Goal: Transaction & Acquisition: Purchase product/service

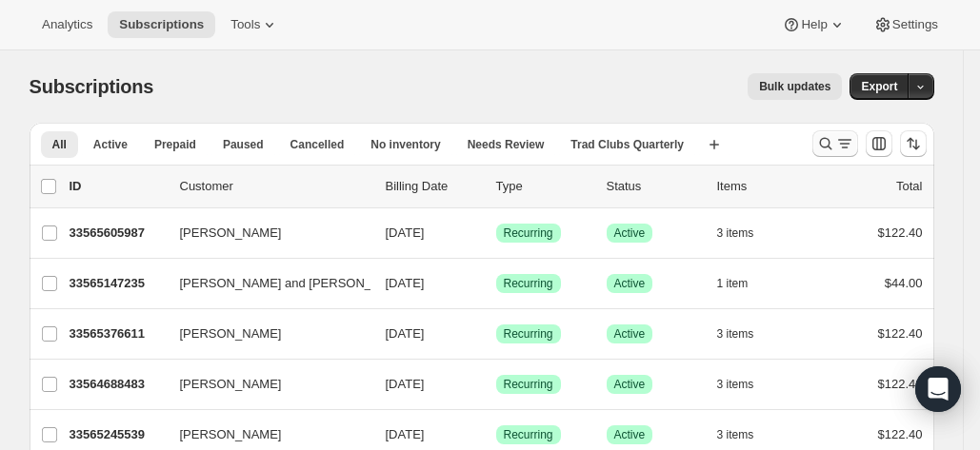
click at [821, 142] on icon "Search and filter results" at bounding box center [825, 143] width 19 height 19
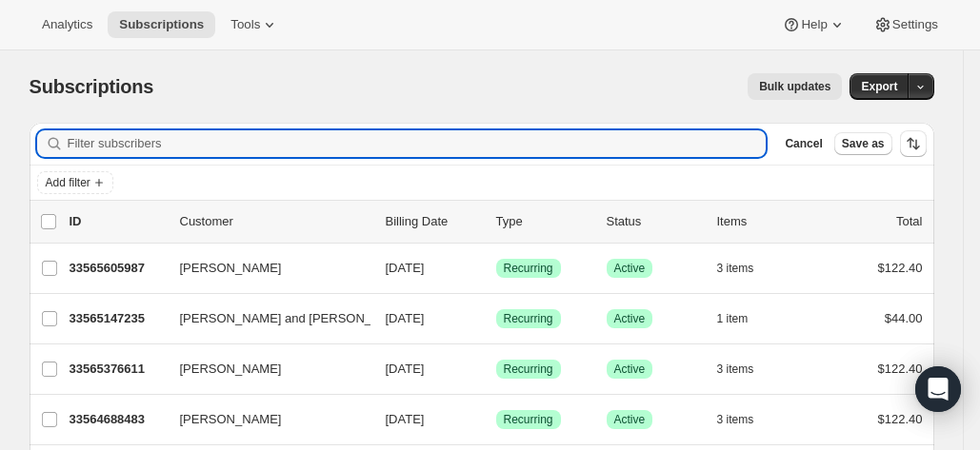
paste input "rickp@alliancebeverage.com"
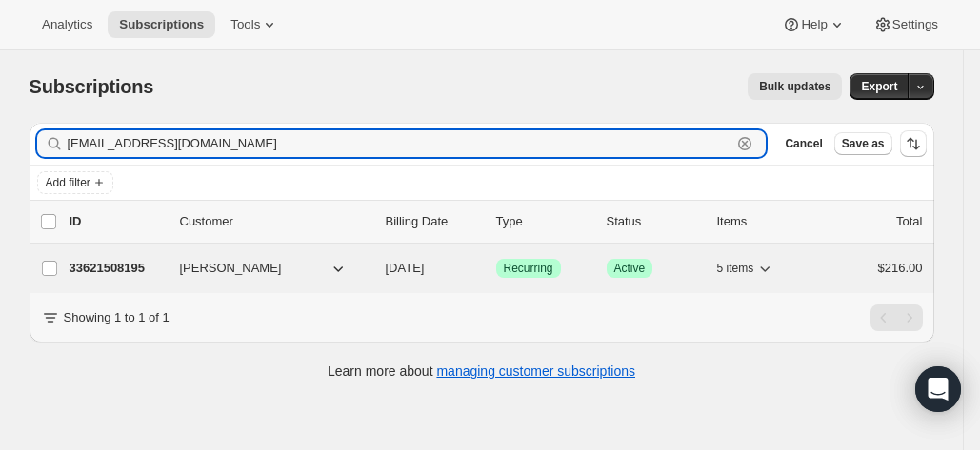
type input "rickp@alliancebeverage.com"
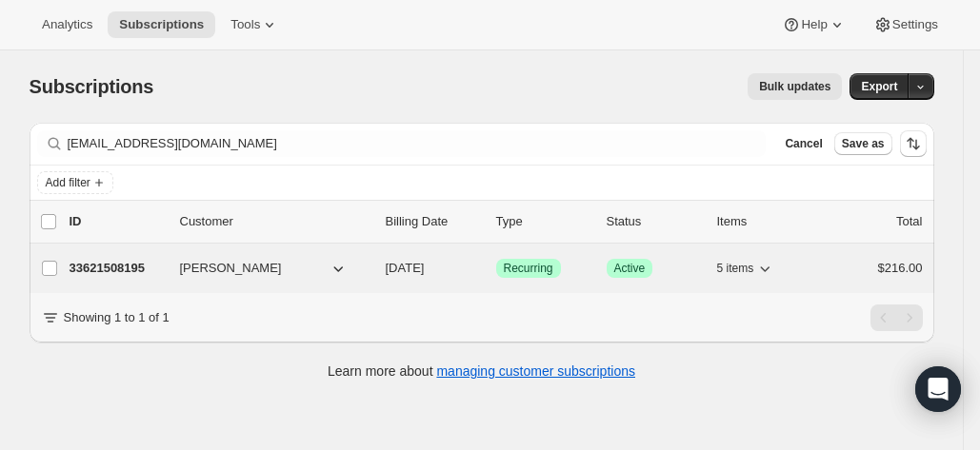
click at [114, 266] on p "33621508195" at bounding box center [117, 268] width 95 height 19
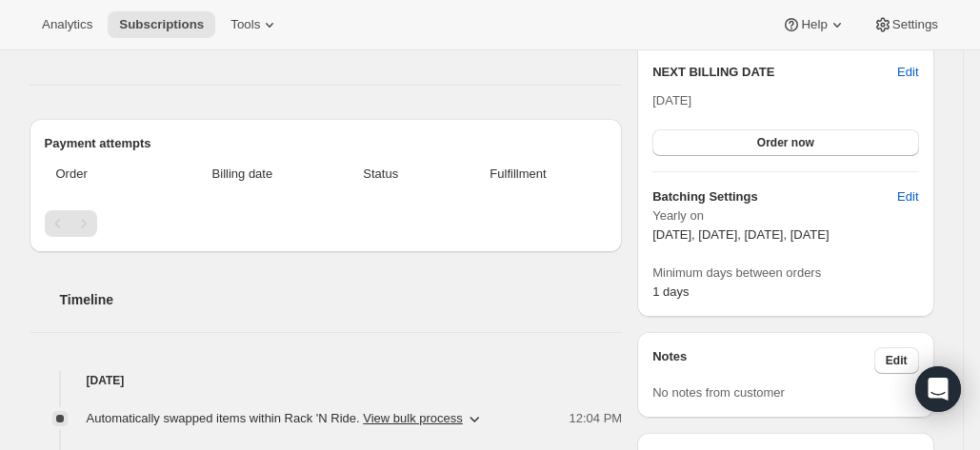
scroll to position [434, 0]
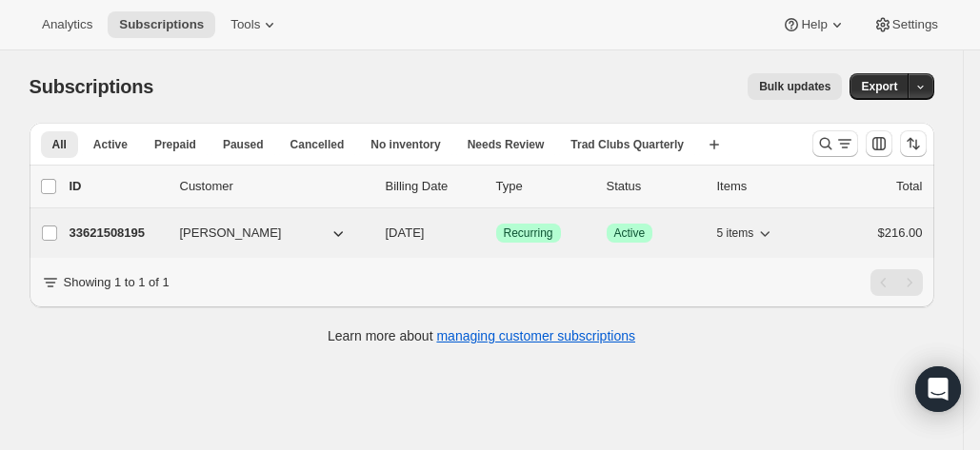
click at [97, 230] on p "33621508195" at bounding box center [117, 233] width 95 height 19
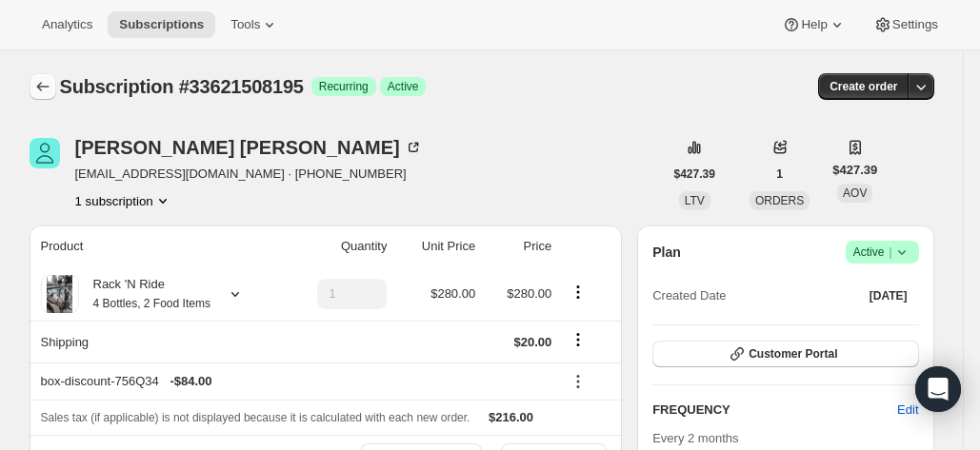
click at [42, 77] on icon "Subscriptions" at bounding box center [42, 86] width 19 height 19
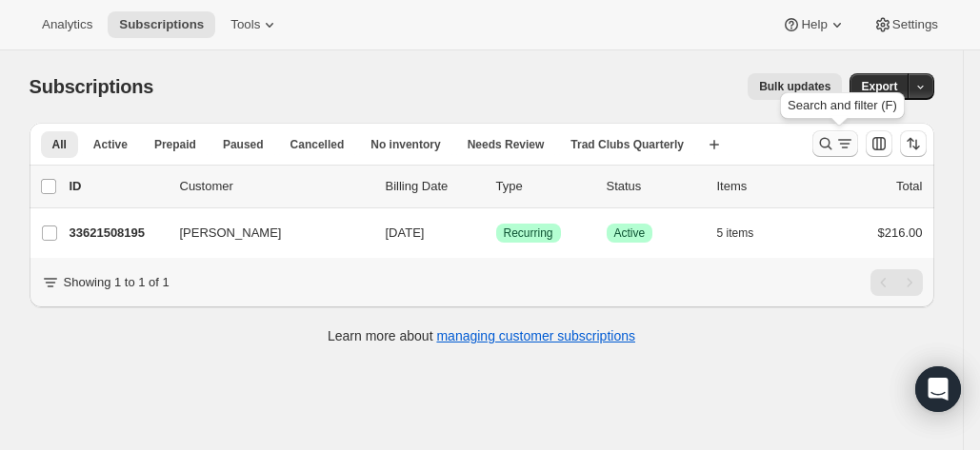
click at [826, 141] on icon "Search and filter results" at bounding box center [825, 144] width 12 height 12
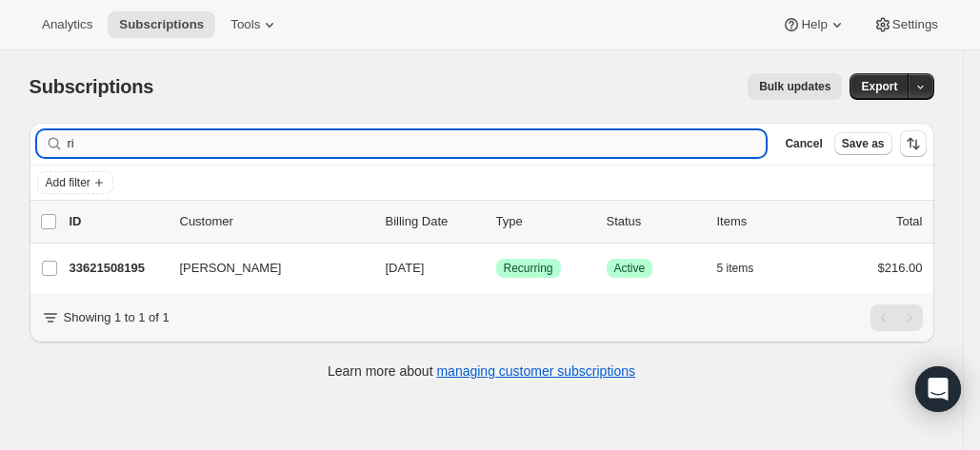
type input "r"
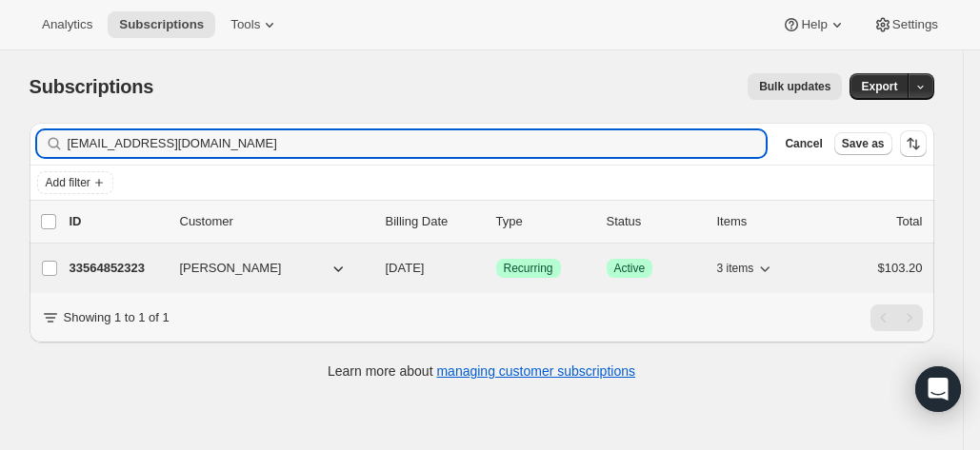
type input "joshjduncan@gmail.com"
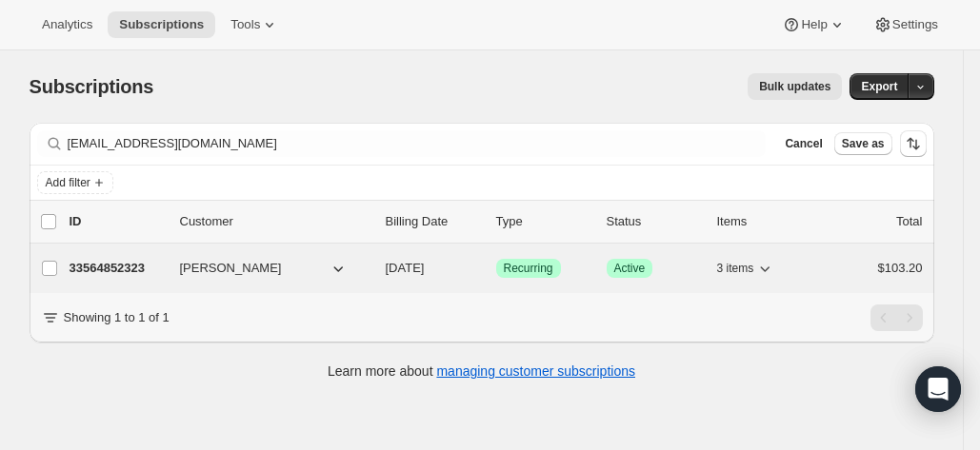
click at [135, 262] on p "33564852323" at bounding box center [117, 268] width 95 height 19
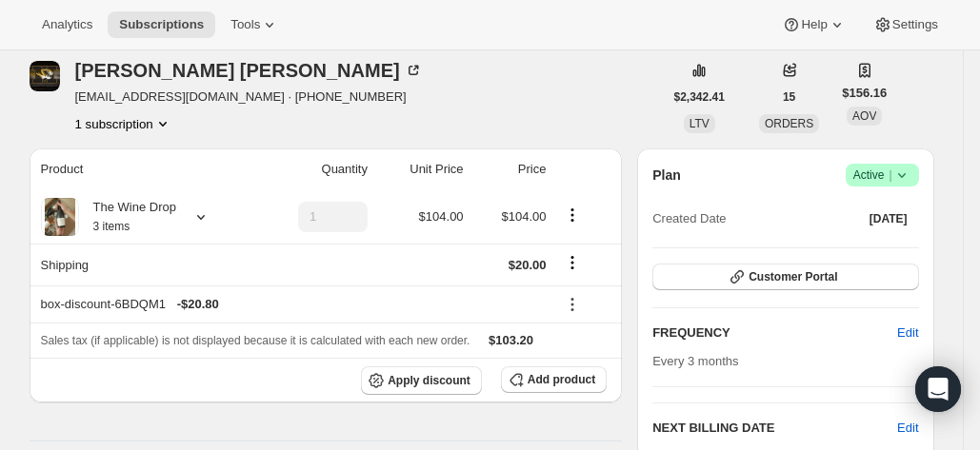
scroll to position [76, 0]
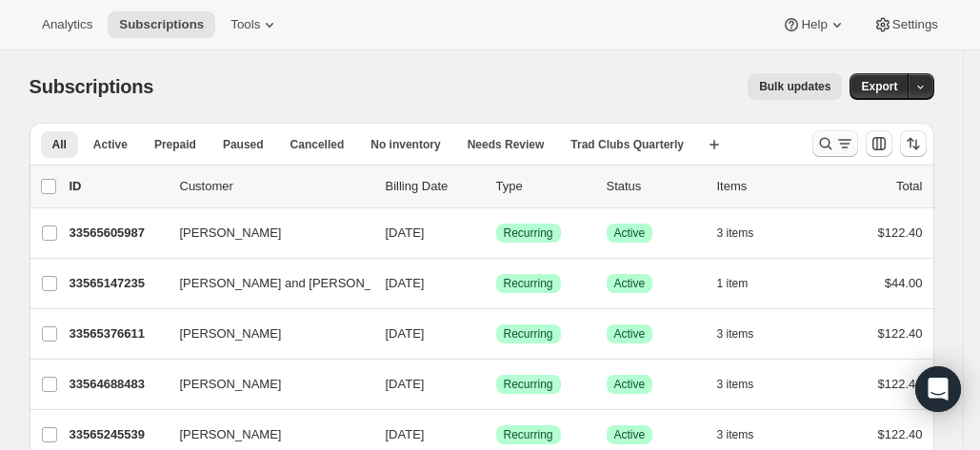
click at [843, 146] on icon "Search and filter results" at bounding box center [844, 143] width 19 height 19
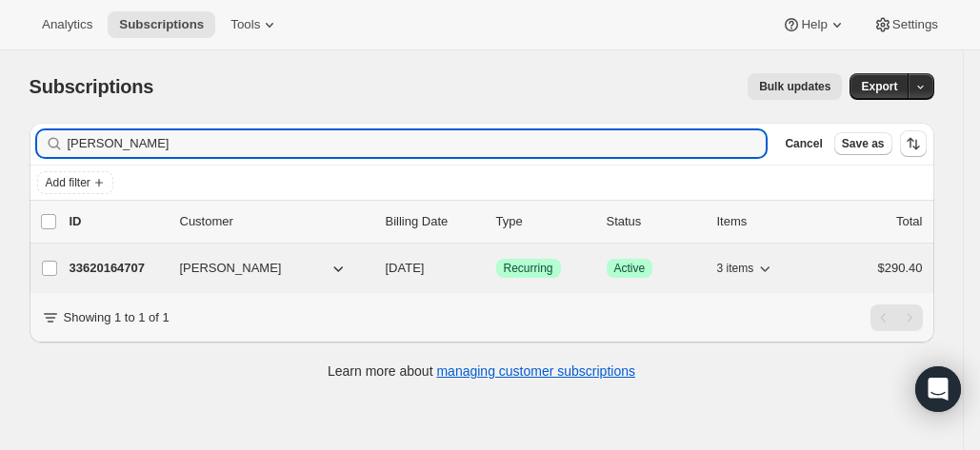
type input "[PERSON_NAME]"
click at [135, 265] on p "33620164707" at bounding box center [117, 268] width 95 height 19
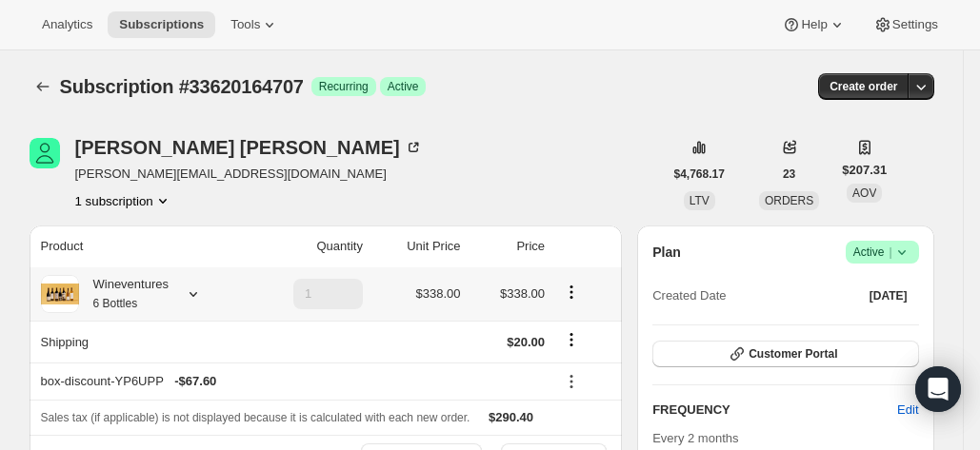
scroll to position [29, 0]
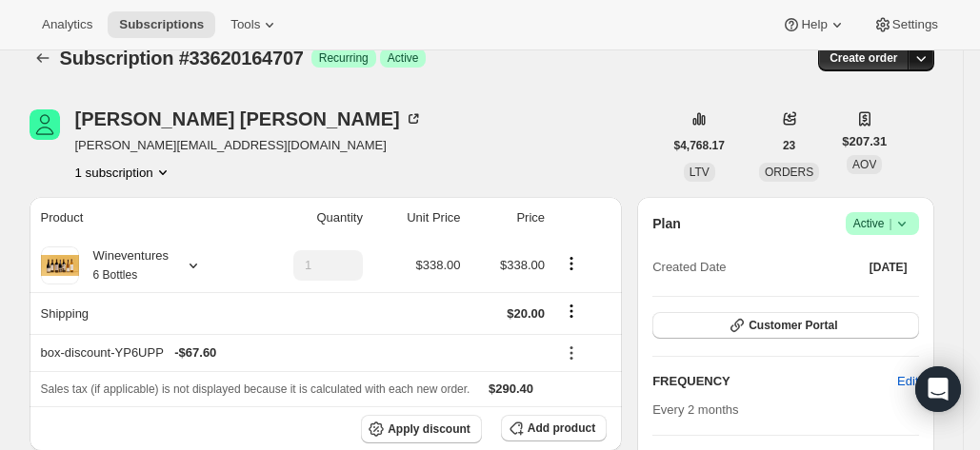
click at [934, 61] on button "button" at bounding box center [920, 58] width 27 height 27
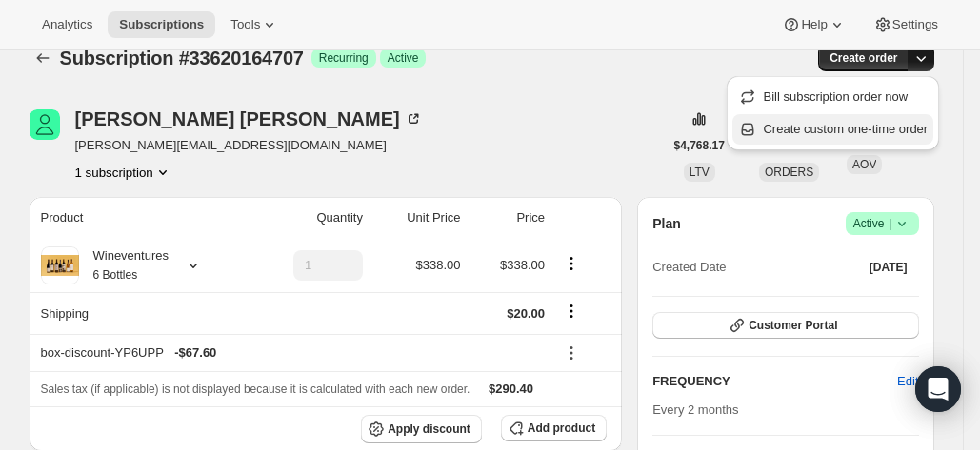
click at [882, 129] on span "Create custom one-time order" at bounding box center [845, 129] width 165 height 14
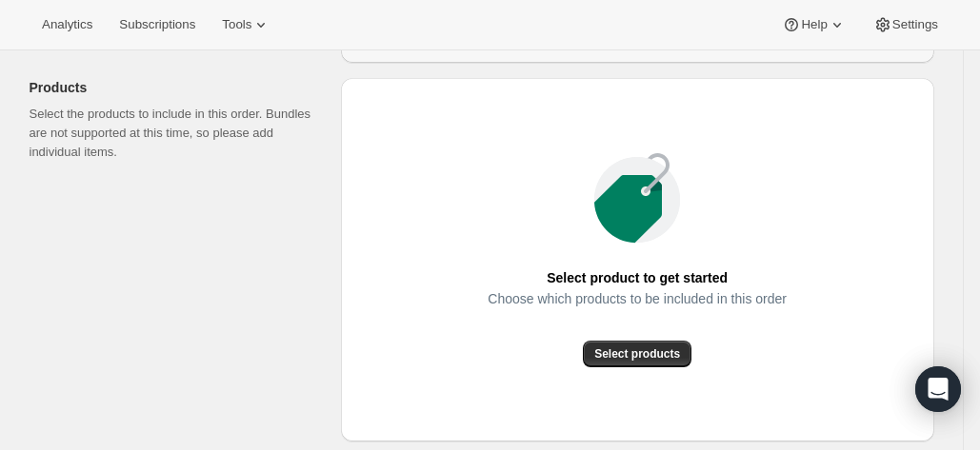
scroll to position [213, 0]
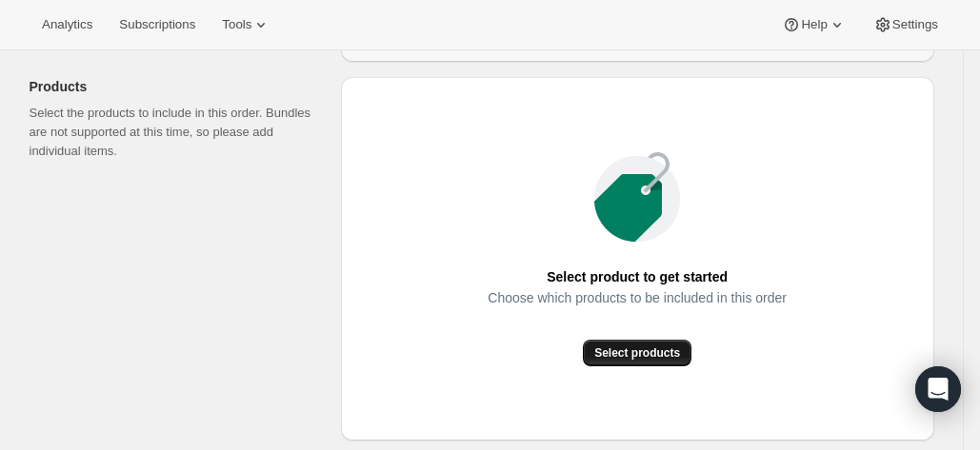
click at [653, 355] on span "Select products" at bounding box center [637, 353] width 86 height 15
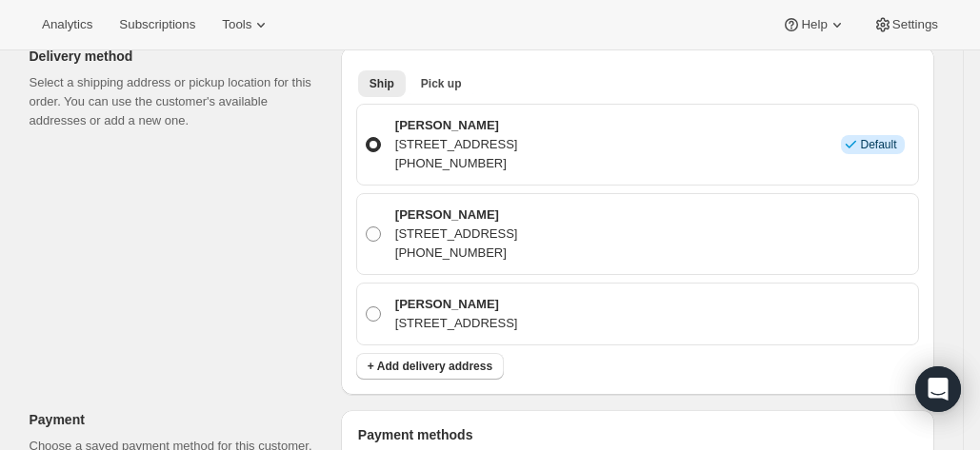
scroll to position [469, 0]
click at [457, 366] on span "+ Add delivery address" at bounding box center [430, 365] width 125 height 15
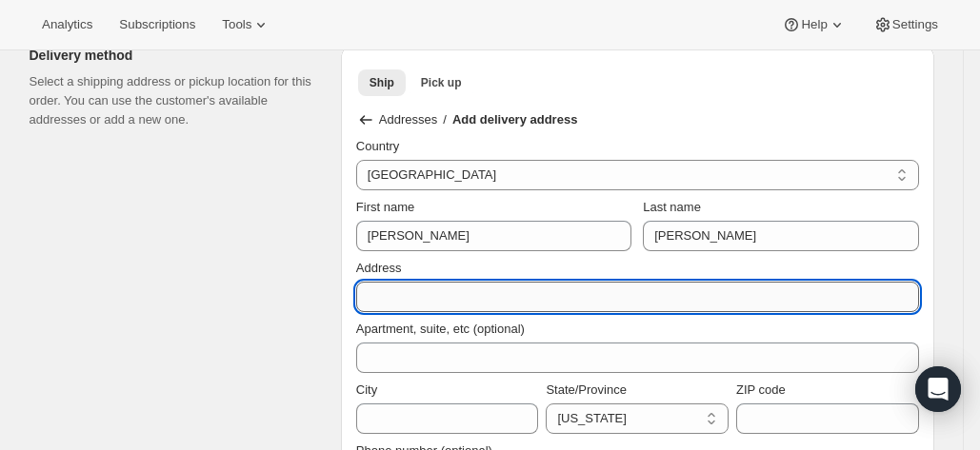
click at [490, 283] on input "Address" at bounding box center [637, 297] width 563 height 30
paste input "[PERSON_NAME] [STREET_ADDRESS][PERSON_NAME]"
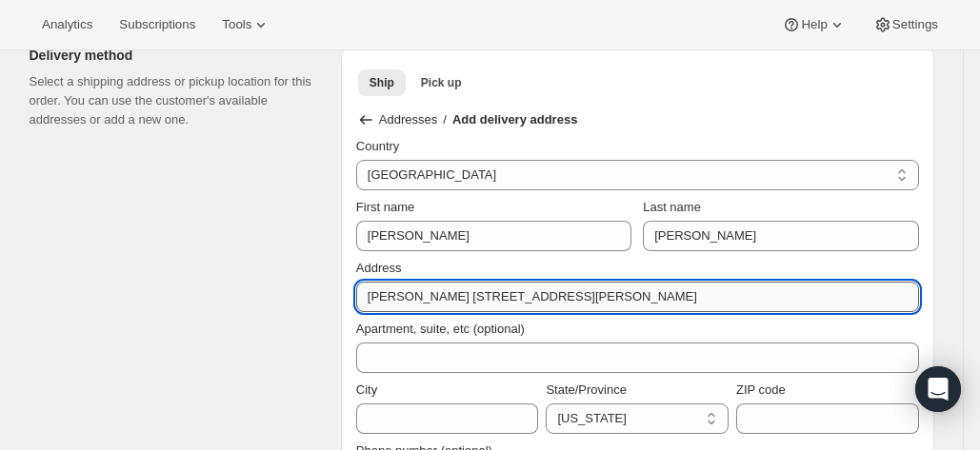
click at [792, 298] on input "[PERSON_NAME] [STREET_ADDRESS][PERSON_NAME]" at bounding box center [637, 297] width 563 height 30
type input "[PERSON_NAME] [STREET_ADDRESS][PERSON_NAME]"
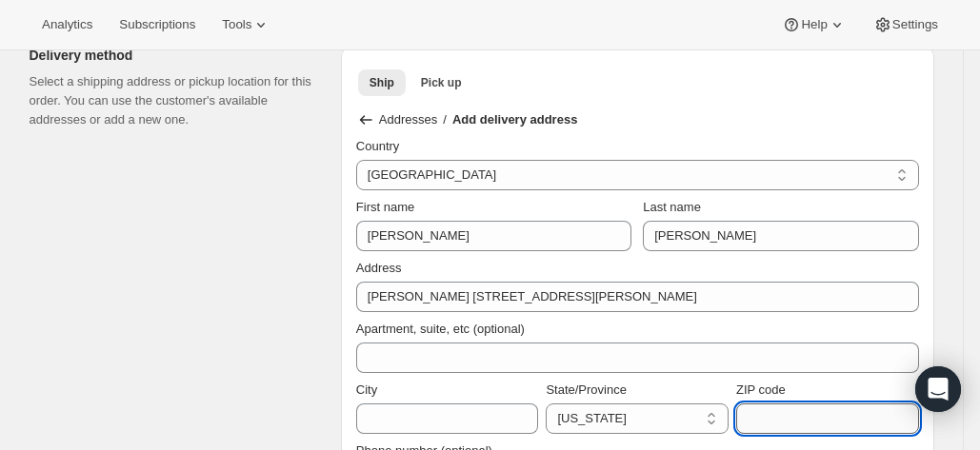
click at [784, 417] on input "ZIP code" at bounding box center [827, 419] width 183 height 30
paste input "01880"
type input "01880"
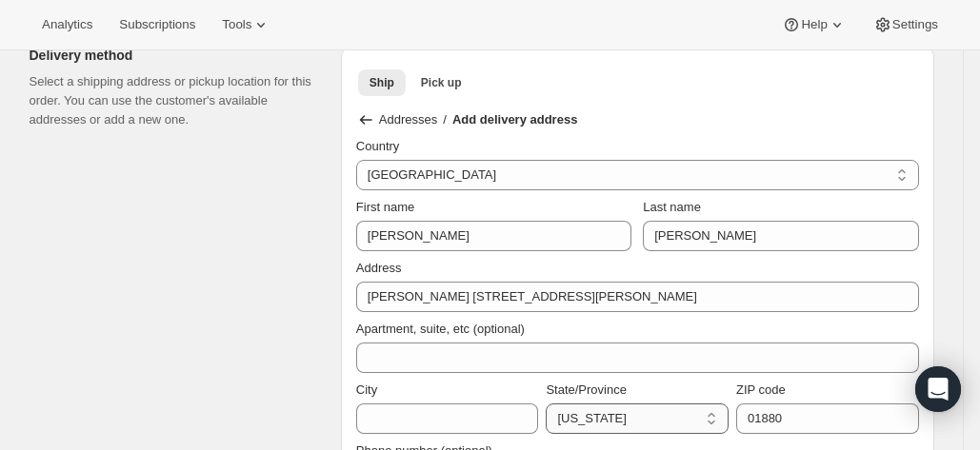
click at [636, 413] on select "[US_STATE] [US_STATE] [US_STATE] [US_STATE] [US_STATE] [US_STATE] [US_STATE] [U…" at bounding box center [637, 419] width 183 height 30
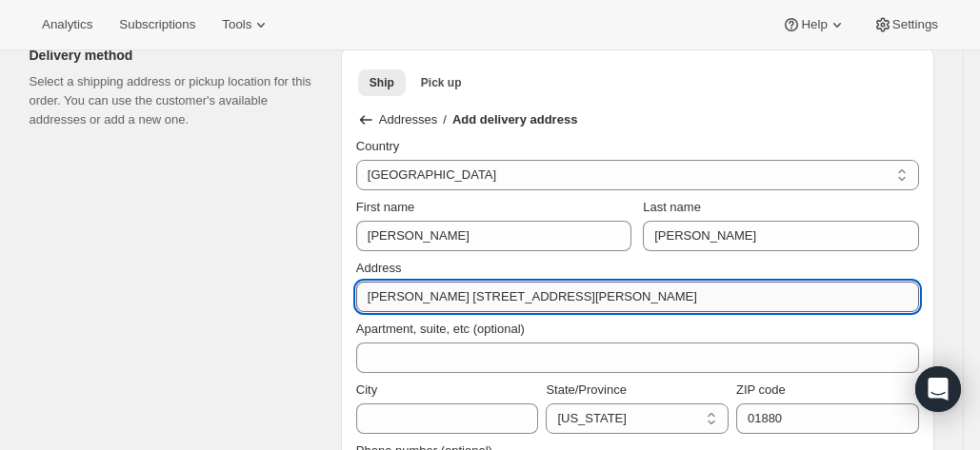
click at [615, 293] on input "[PERSON_NAME] [STREET_ADDRESS][PERSON_NAME]" at bounding box center [637, 297] width 563 height 30
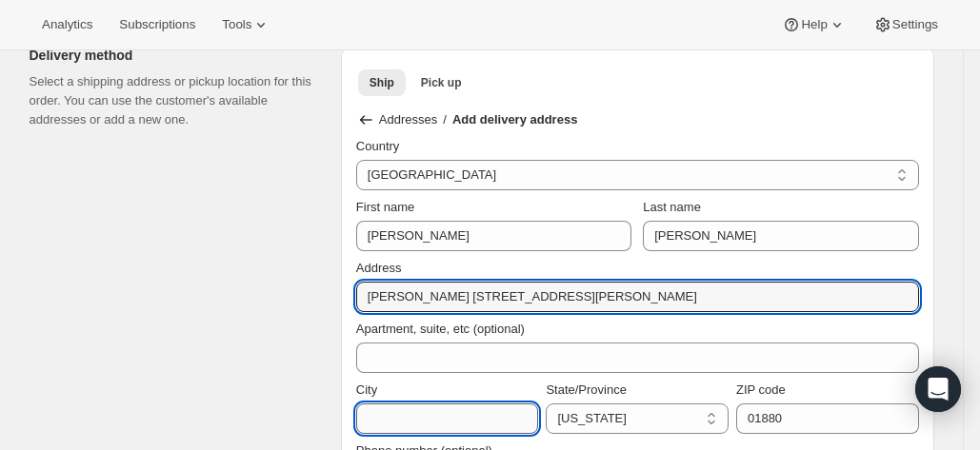
click at [448, 415] on input "City" at bounding box center [447, 419] width 183 height 30
click at [558, 289] on input "[PERSON_NAME] [STREET_ADDRESS][PERSON_NAME]" at bounding box center [637, 297] width 563 height 30
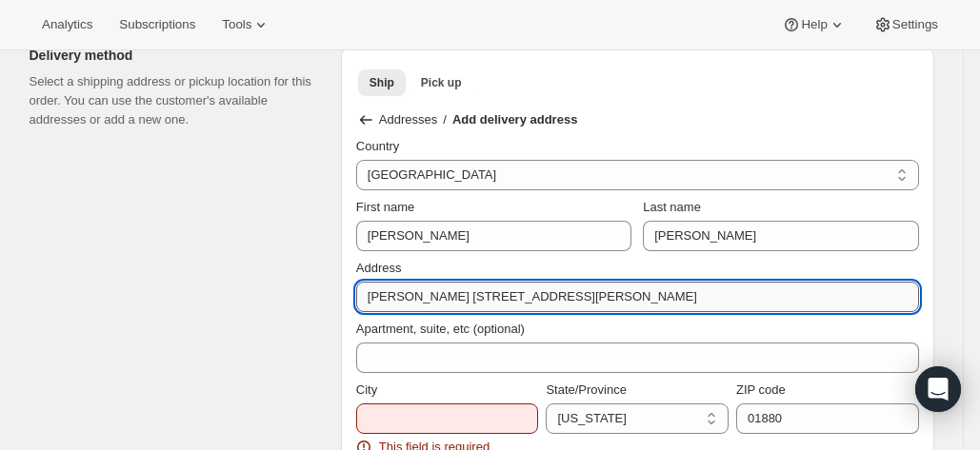
type input "[PERSON_NAME] [STREET_ADDRESS][PERSON_NAME]"
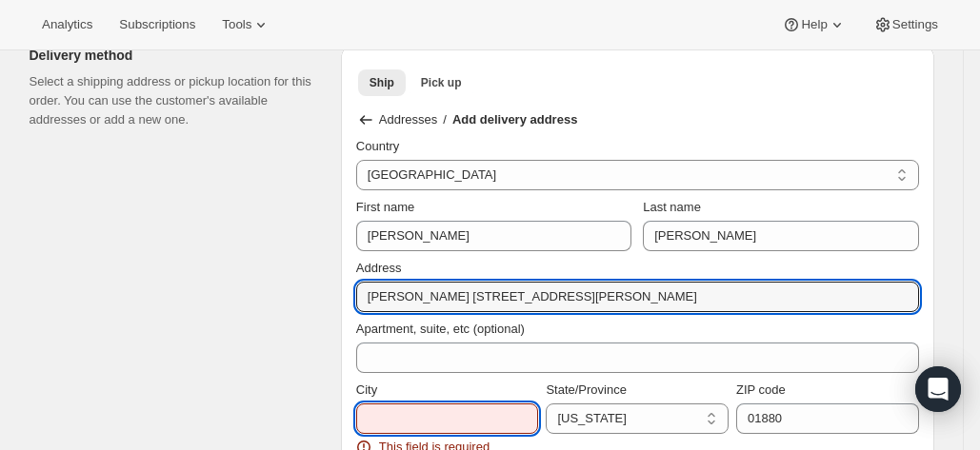
click at [480, 408] on input "City" at bounding box center [447, 419] width 183 height 30
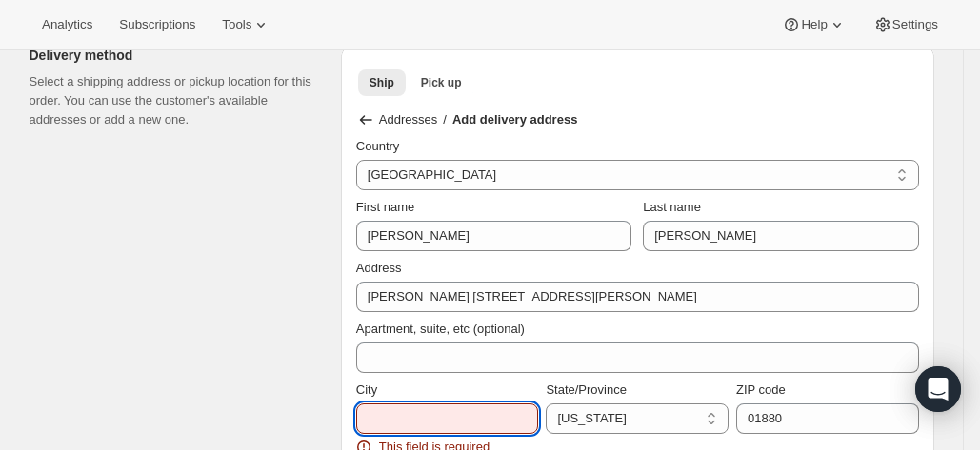
paste input "Wakefield"
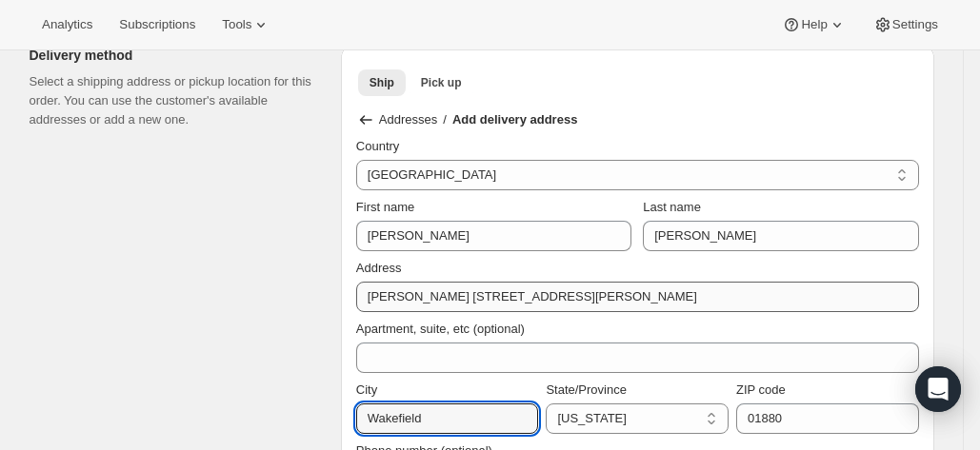
type input "Wakefield"
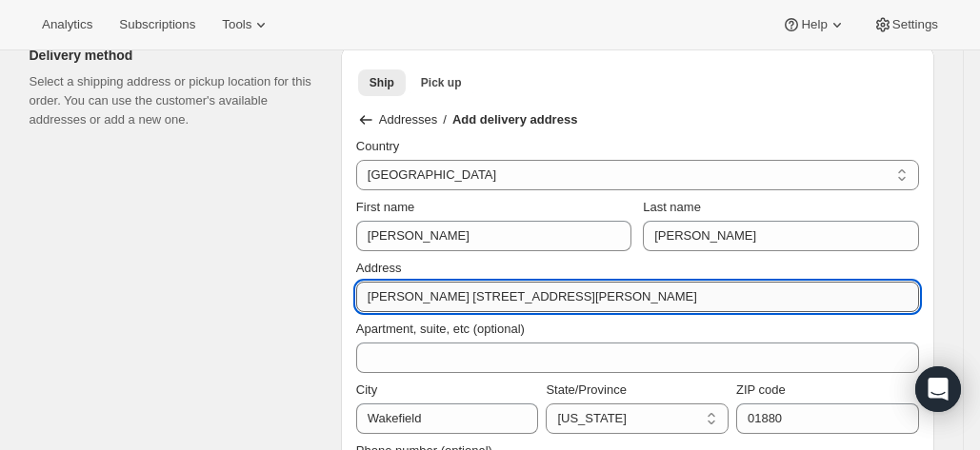
drag, startPoint x: 451, startPoint y: 292, endPoint x: 406, endPoint y: 292, distance: 45.7
click at [406, 292] on input "[PERSON_NAME] [STREET_ADDRESS][PERSON_NAME]" at bounding box center [637, 297] width 563 height 30
type input "Allyse [STREET_ADDRESS]"
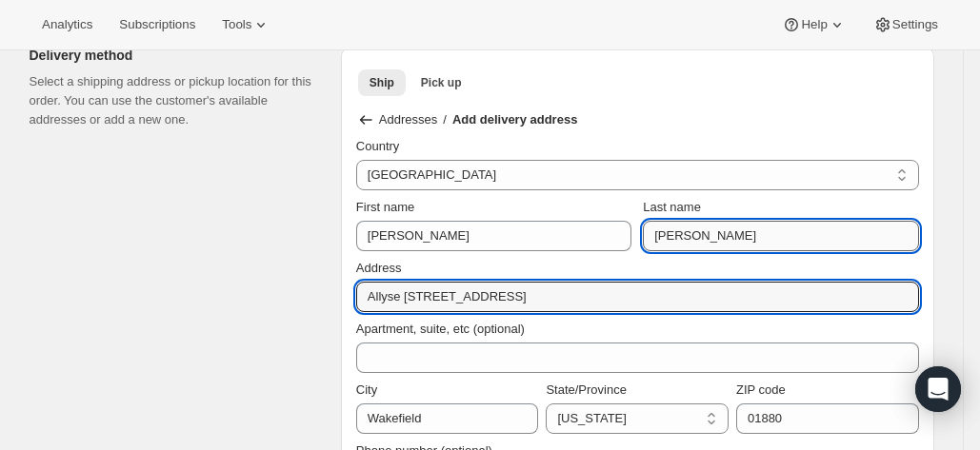
click at [707, 233] on input "[PERSON_NAME]" at bounding box center [780, 236] width 275 height 30
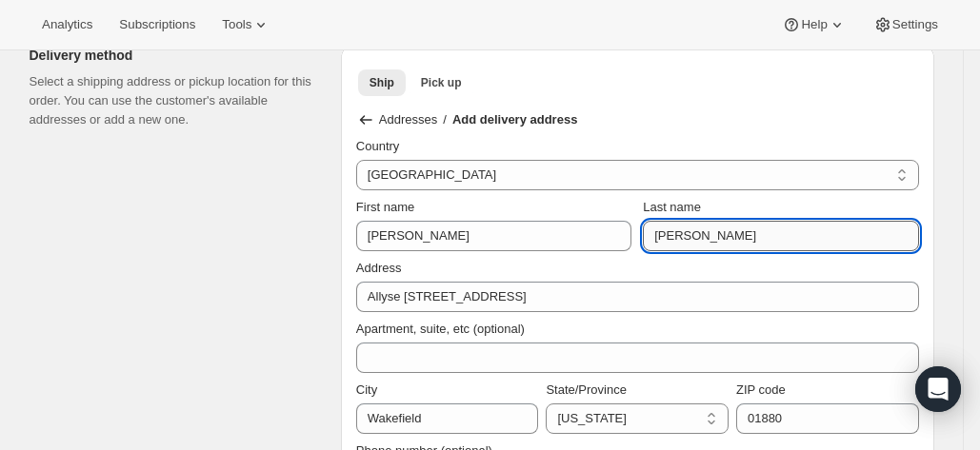
click at [707, 233] on input "[PERSON_NAME]" at bounding box center [780, 236] width 275 height 30
paste input "[PERSON_NAME]"
click at [661, 233] on input "[PERSON_NAME]" at bounding box center [780, 236] width 275 height 30
type input "[PERSON_NAME]"
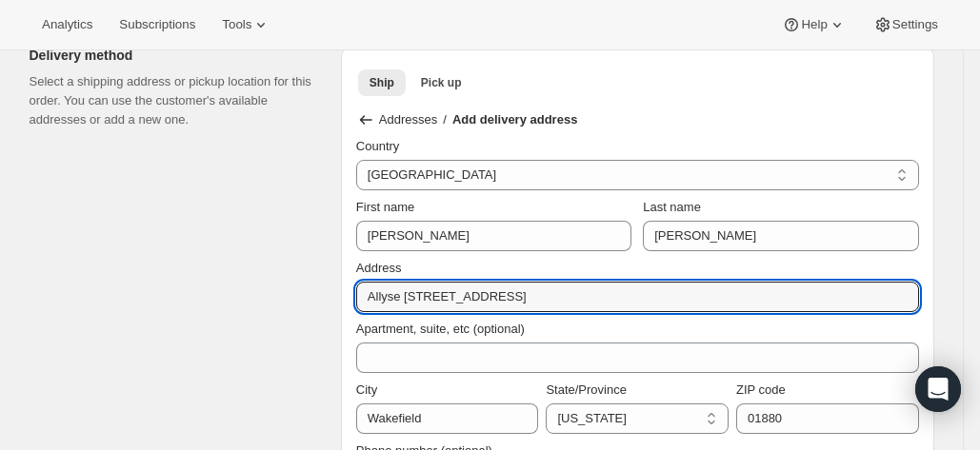
drag, startPoint x: 404, startPoint y: 291, endPoint x: 331, endPoint y: 294, distance: 72.4
type input "[STREET_ADDRESS]"
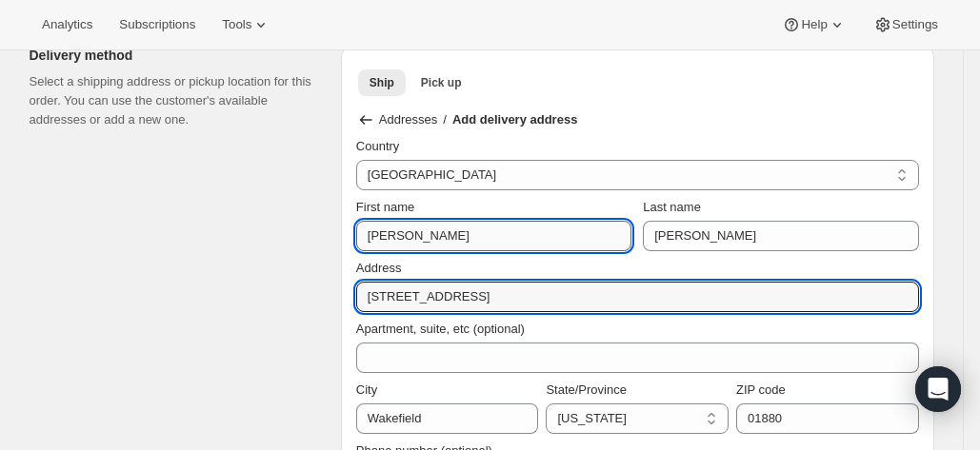
click at [450, 230] on input "[PERSON_NAME]" at bounding box center [493, 236] width 275 height 30
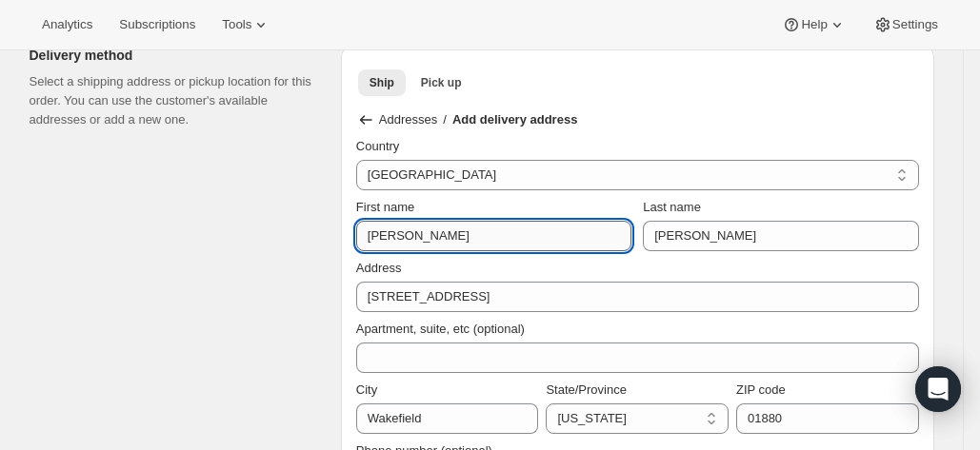
click at [450, 230] on input "[PERSON_NAME]" at bounding box center [493, 236] width 275 height 30
paste input "Allyse"
type input "Allyse"
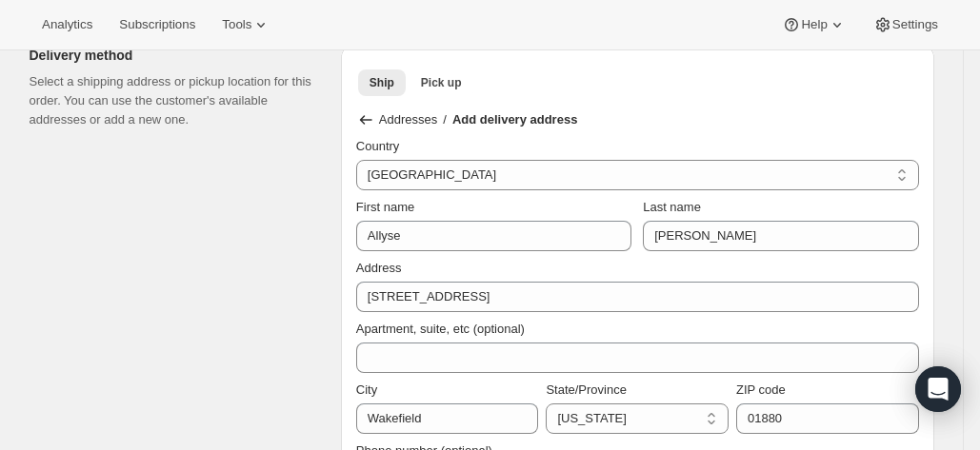
click at [737, 270] on div "Address" at bounding box center [637, 268] width 563 height 19
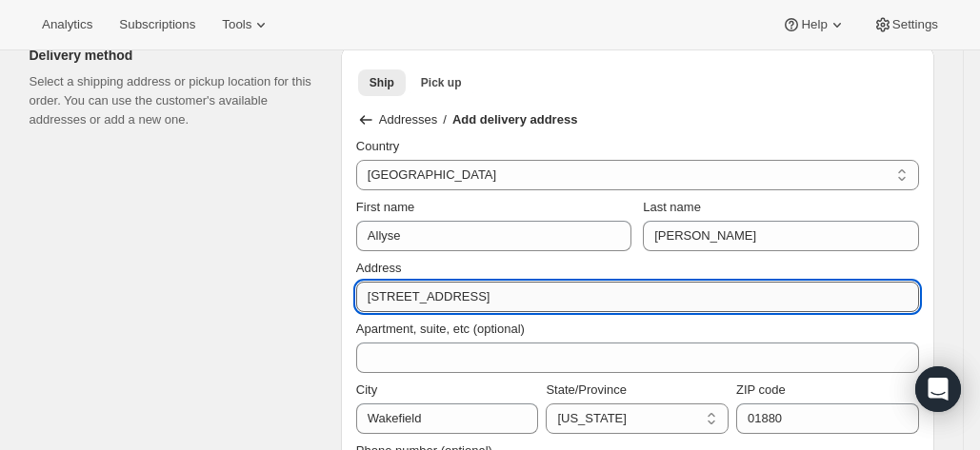
click at [579, 301] on input "[STREET_ADDRESS]" at bounding box center [637, 297] width 563 height 30
type input "[STREET_ADDRESS]"
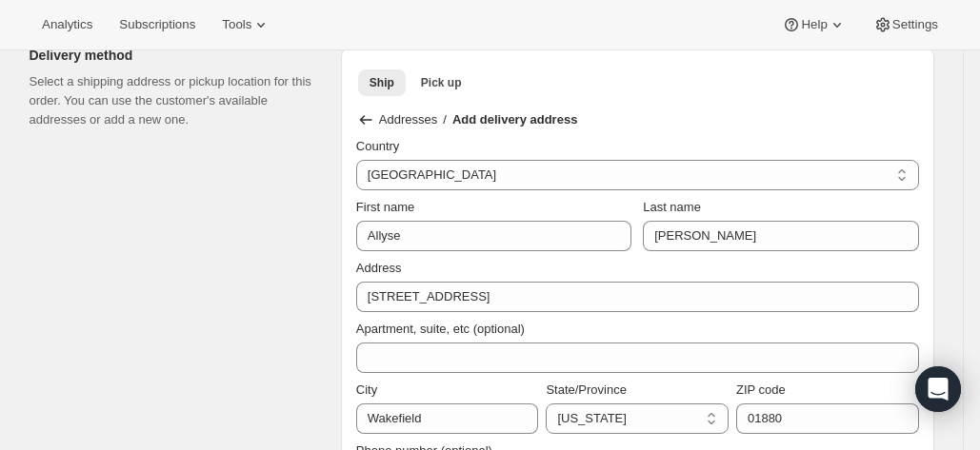
click at [695, 323] on div "Apartment, suite, etc (optional)" at bounding box center [637, 329] width 563 height 19
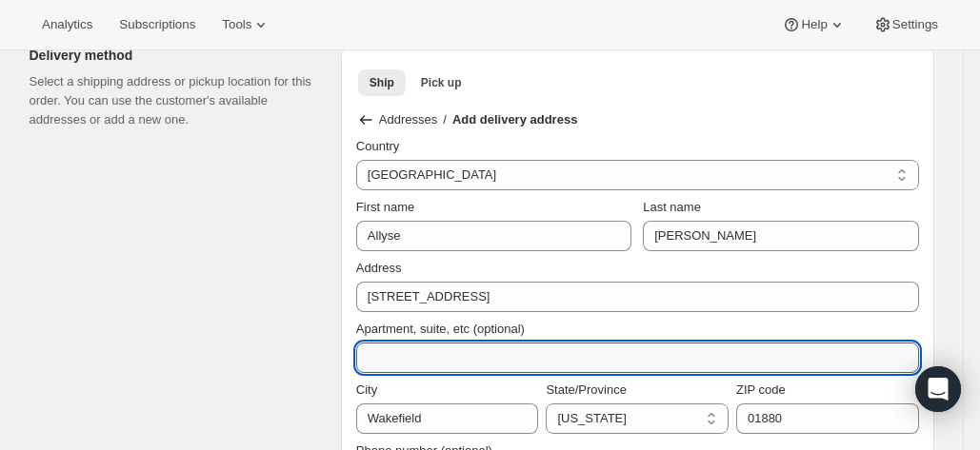
click at [601, 349] on input "Apartment, suite, etc (optional)" at bounding box center [637, 358] width 563 height 30
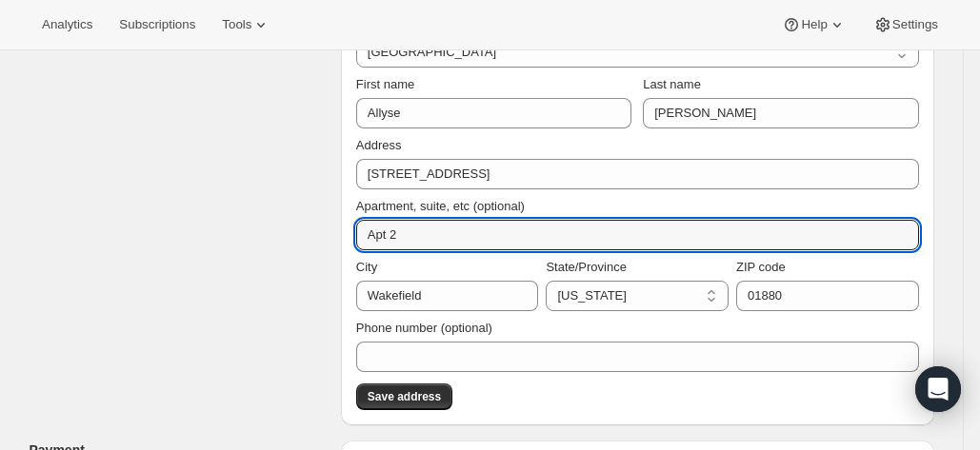
type input "Apt 2"
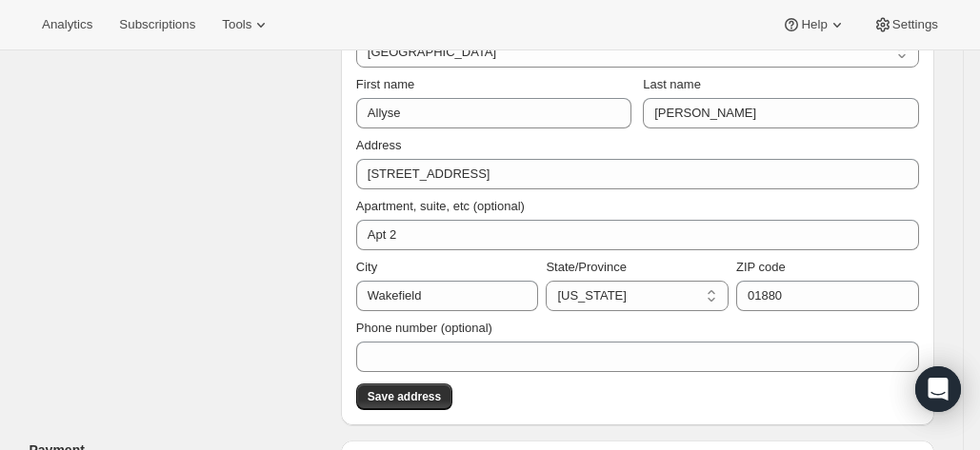
click at [472, 194] on div "Apartment, suite, etc (optional) Apt 2" at bounding box center [637, 219] width 563 height 61
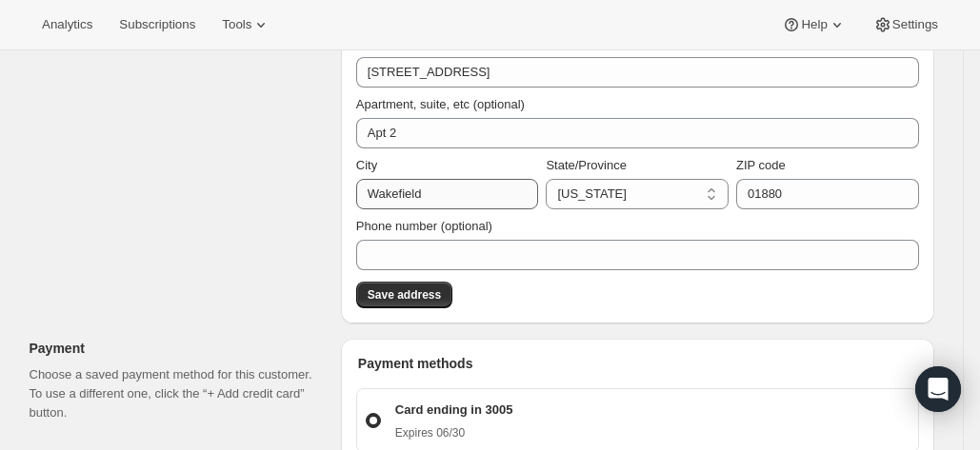
scroll to position [695, 0]
click at [640, 197] on select "[US_STATE] [US_STATE] [US_STATE] [US_STATE] [US_STATE] [US_STATE] [US_STATE] [U…" at bounding box center [637, 193] width 183 height 30
select select "MA"
click at [551, 178] on select "[US_STATE] [US_STATE] [US_STATE] [US_STATE] [US_STATE] [US_STATE] [US_STATE] [U…" at bounding box center [637, 193] width 183 height 30
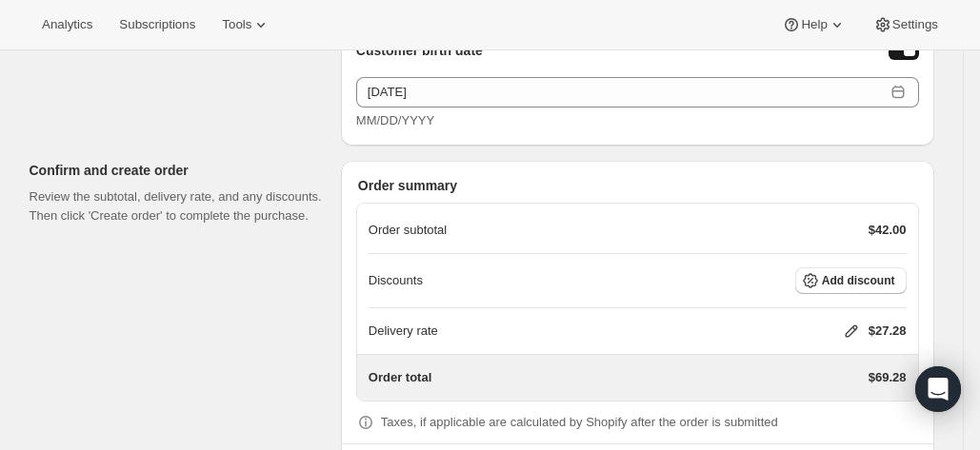
scroll to position [1520, 0]
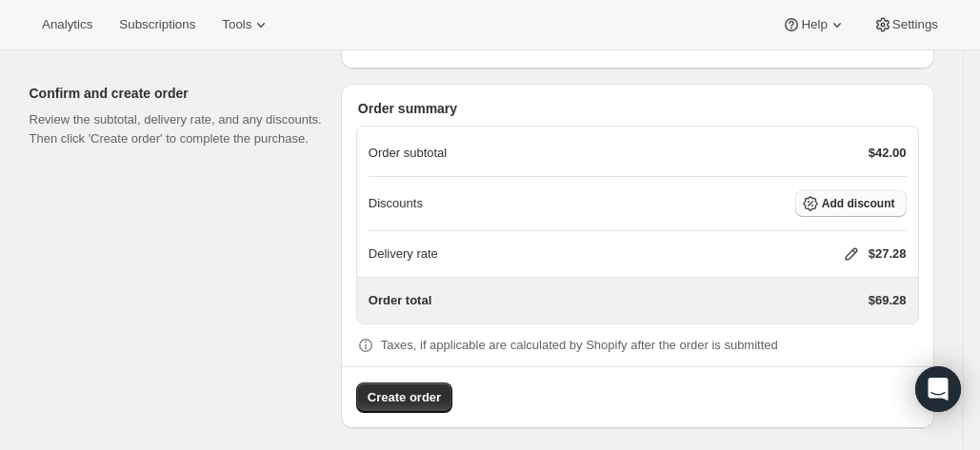
click at [866, 202] on span "Add discount" at bounding box center [858, 203] width 73 height 15
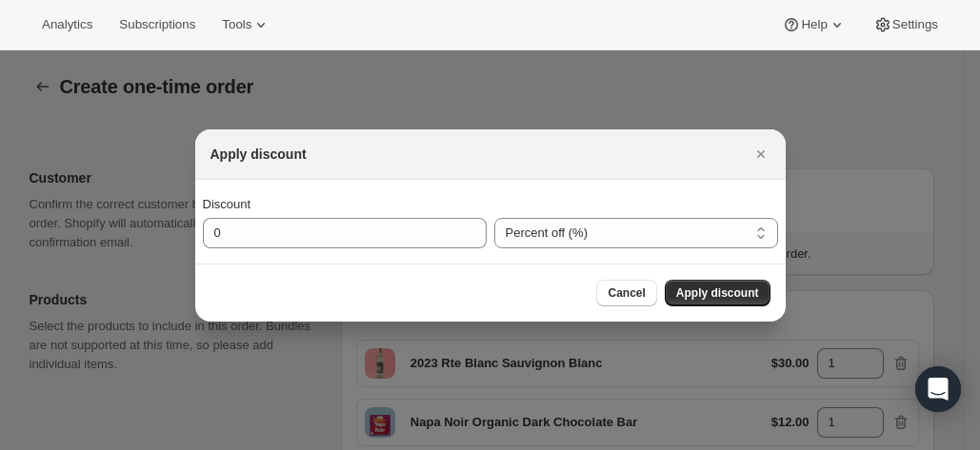
scroll to position [0, 0]
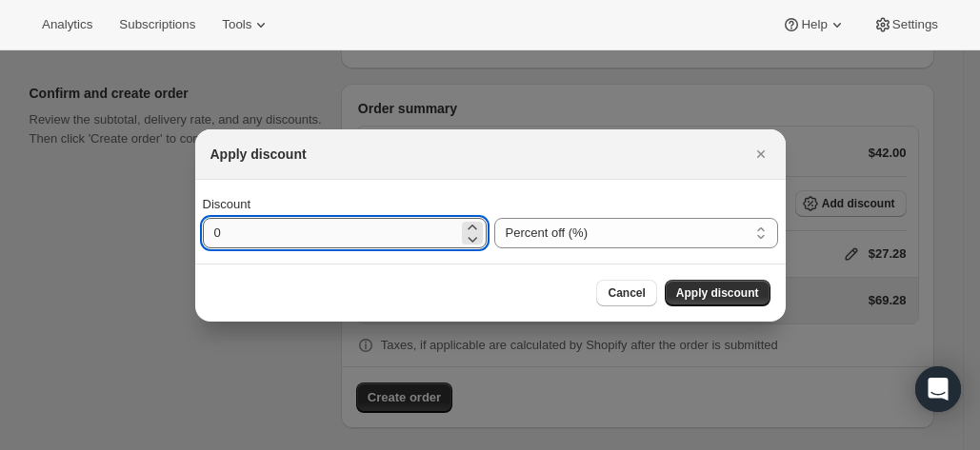
click at [428, 239] on input "0" at bounding box center [330, 233] width 255 height 30
type input "1"
type input "20"
click at [741, 290] on span "Apply discount" at bounding box center [717, 293] width 83 height 15
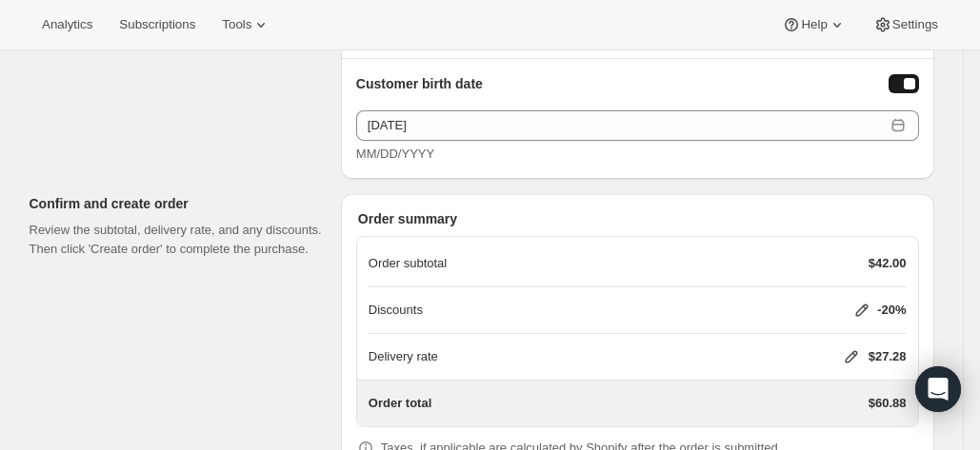
scroll to position [1512, 0]
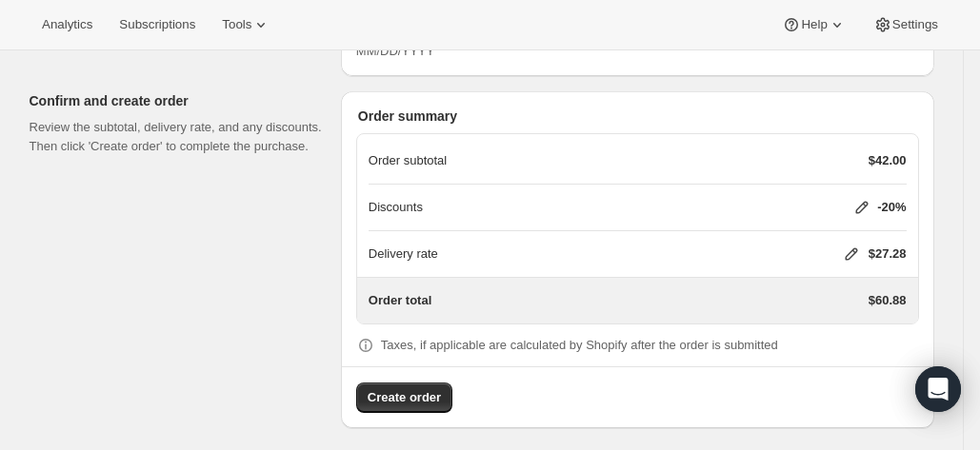
click at [851, 250] on icon at bounding box center [851, 254] width 19 height 19
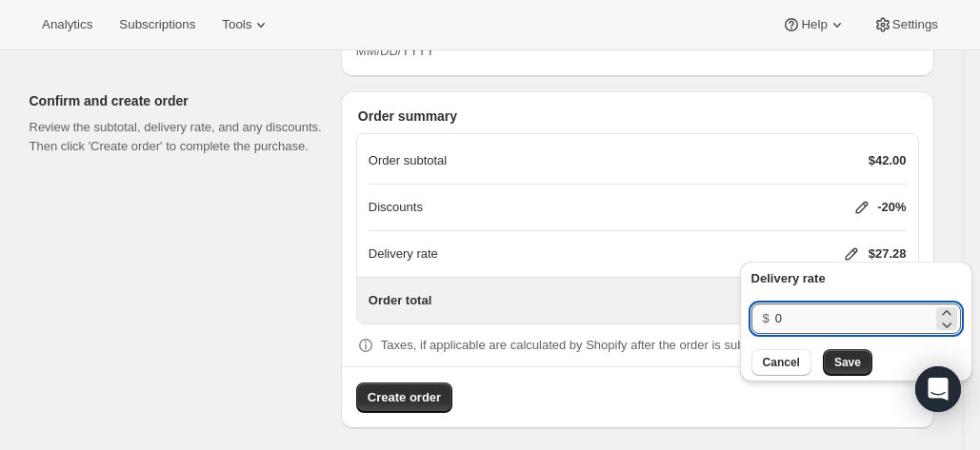
click at [832, 305] on input "0" at bounding box center [853, 319] width 157 height 30
type input "20"
click at [835, 352] on button "Save" at bounding box center [848, 362] width 50 height 27
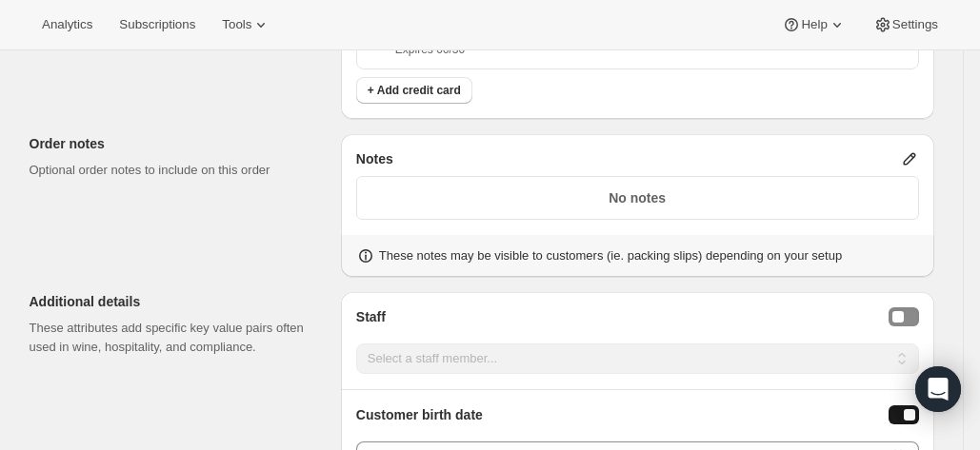
scroll to position [1063, 0]
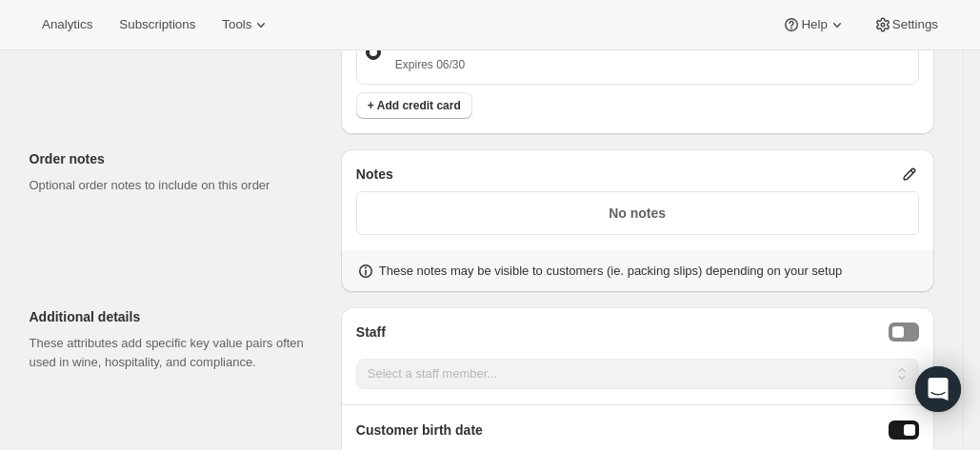
click at [664, 205] on p "No notes" at bounding box center [637, 213] width 538 height 19
click at [904, 175] on div "Notes" at bounding box center [637, 174] width 563 height 19
click at [912, 173] on icon at bounding box center [909, 174] width 19 height 19
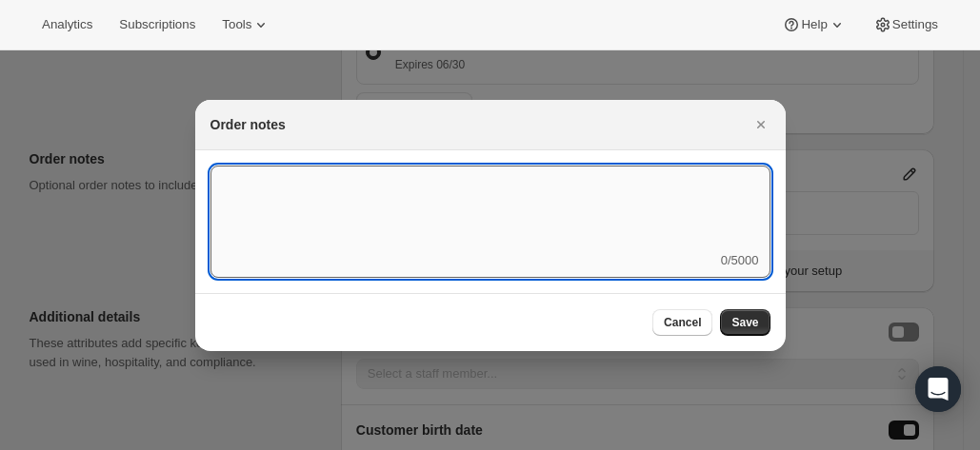
click at [602, 210] on textarea ":red:" at bounding box center [490, 209] width 560 height 86
paste textarea ""Happy Birthday to daughter #2! We love you and hope you enjoy your birthday gi…"
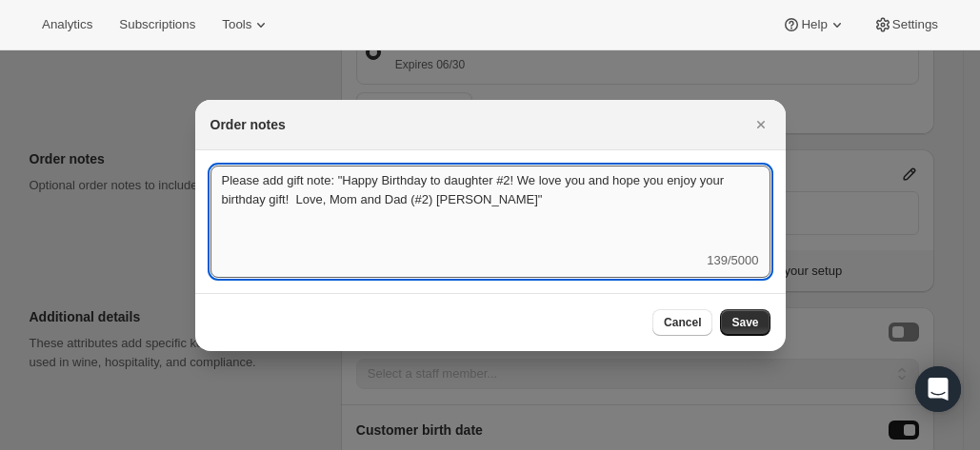
click at [341, 181] on textarea "Please add gift note: "Happy Birthday to daughter #2! We love you and hope you …" at bounding box center [490, 209] width 560 height 86
click at [508, 203] on textarea "Please add gift note: Happy Birthday to daughter #2! We love you and hope you e…" at bounding box center [490, 209] width 560 height 86
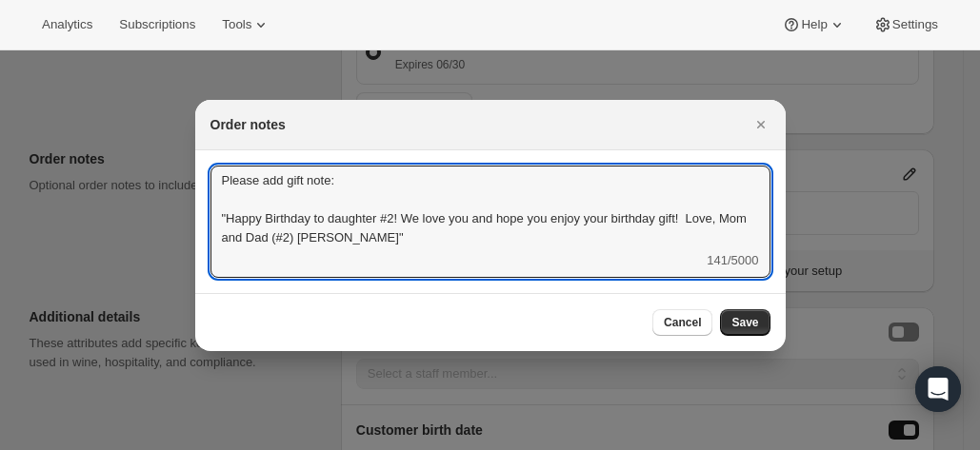
type textarea "Please add gift note: "Happy Birthday to daughter #2! We love you and hope you …"
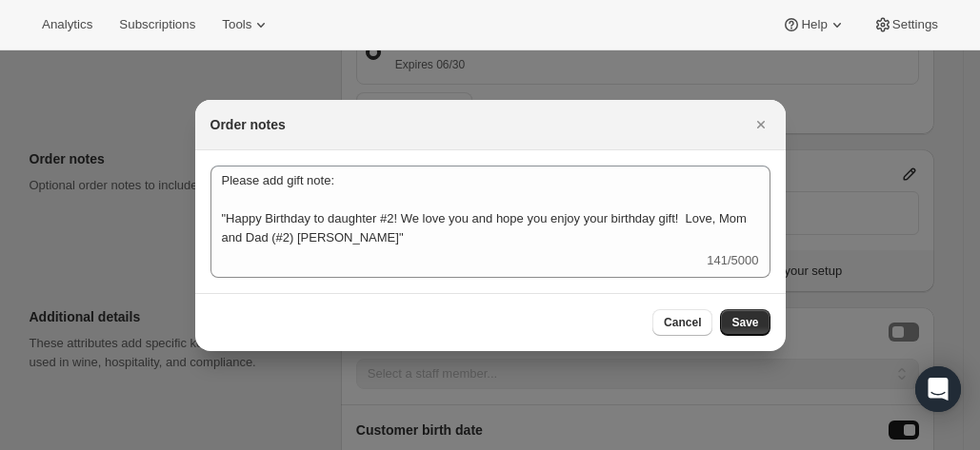
click at [730, 302] on div "Cancel Save" at bounding box center [490, 322] width 590 height 58
click at [743, 314] on button "Save" at bounding box center [745, 322] width 50 height 27
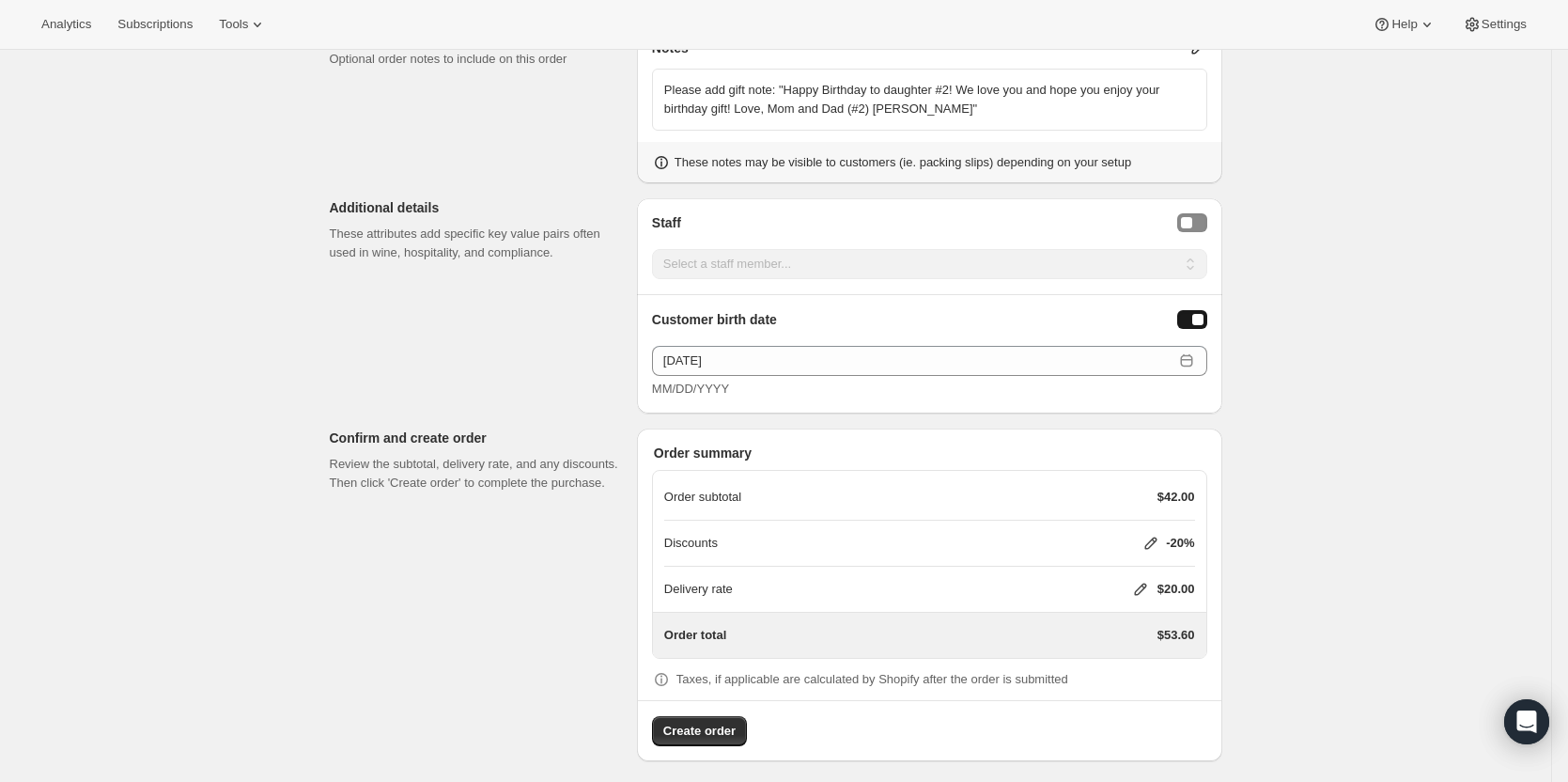
scroll to position [1181, 0]
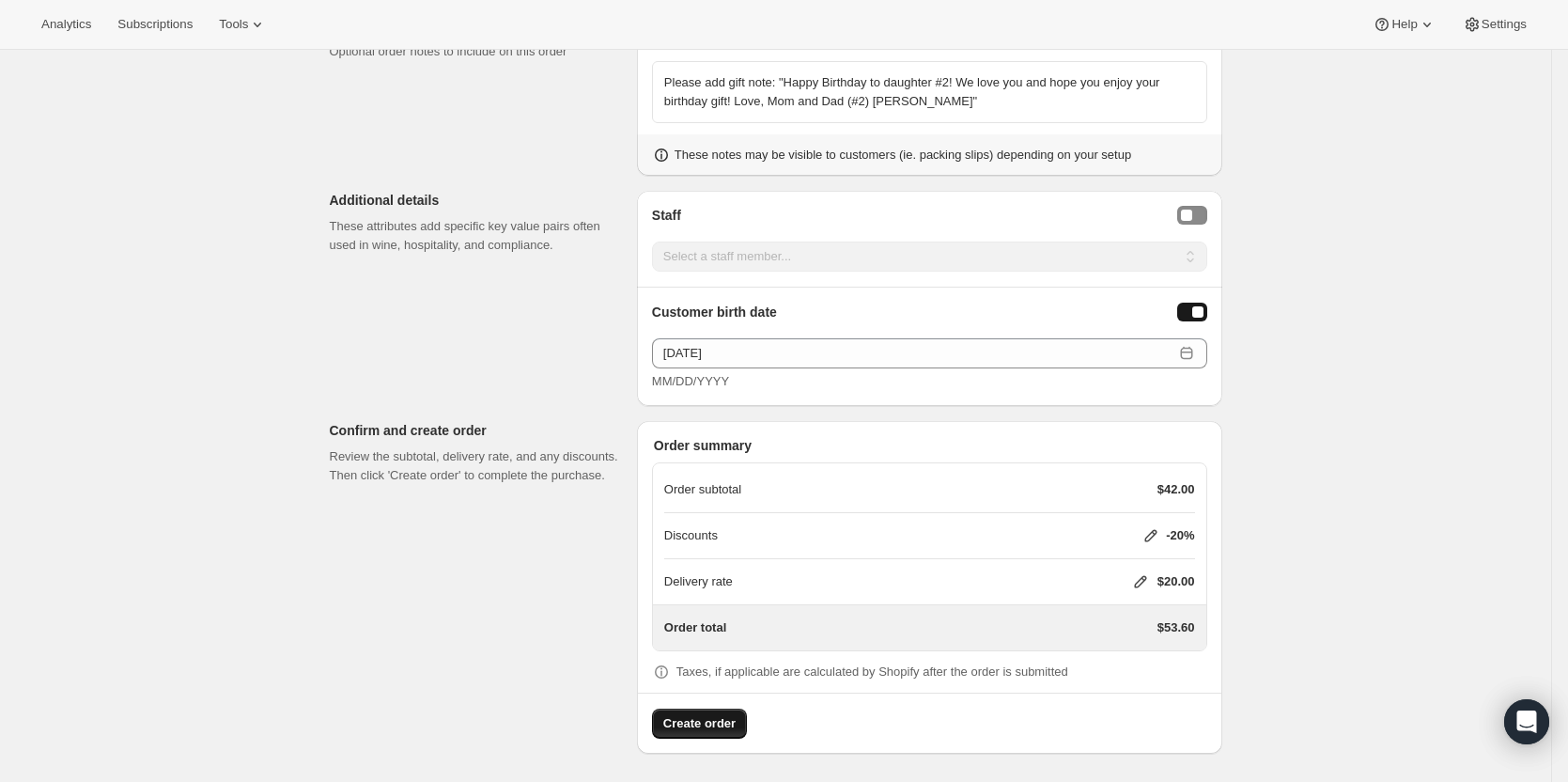
click at [717, 443] on span "Create order" at bounding box center [699, 724] width 72 height 19
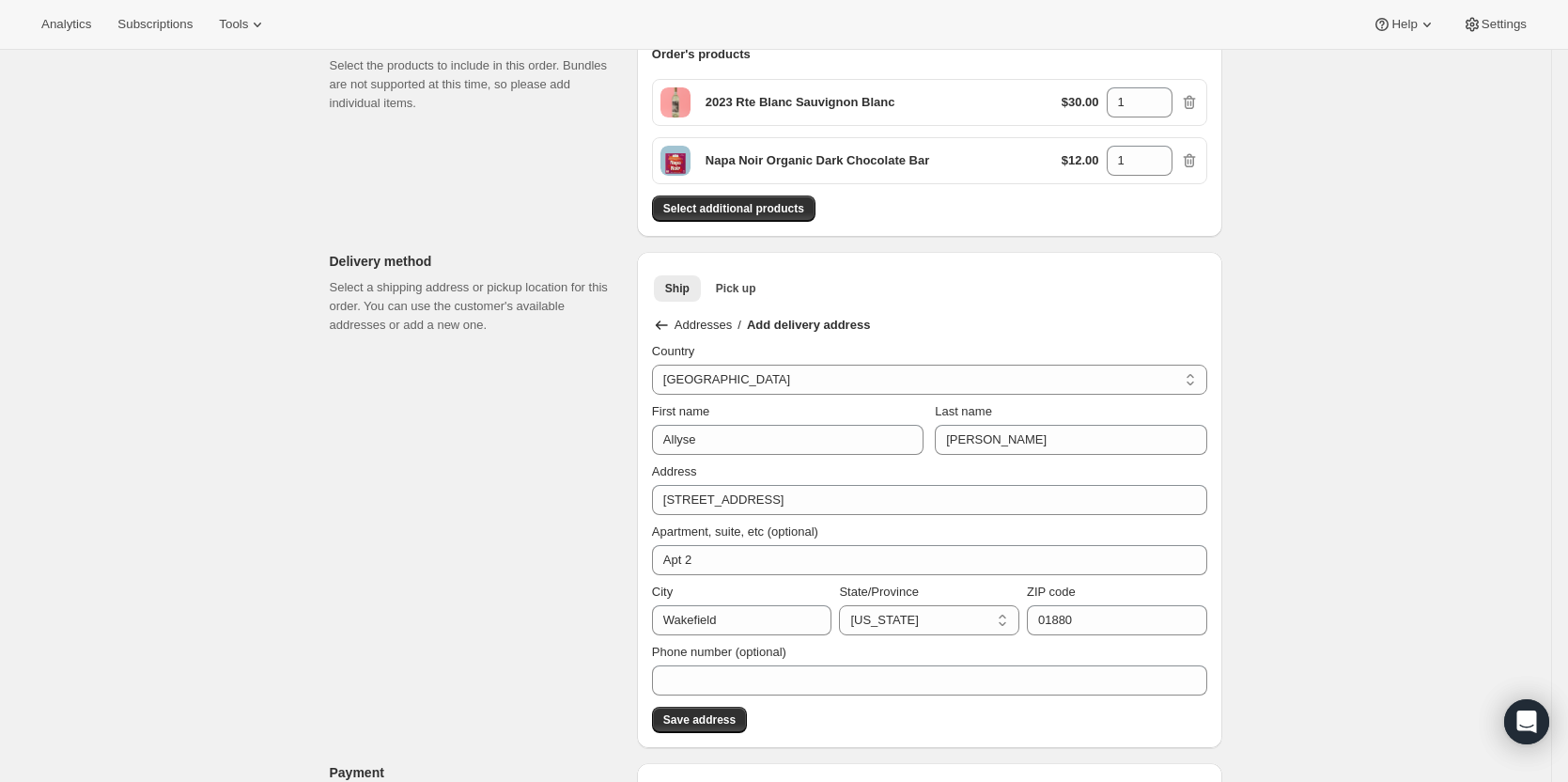
scroll to position [253, 0]
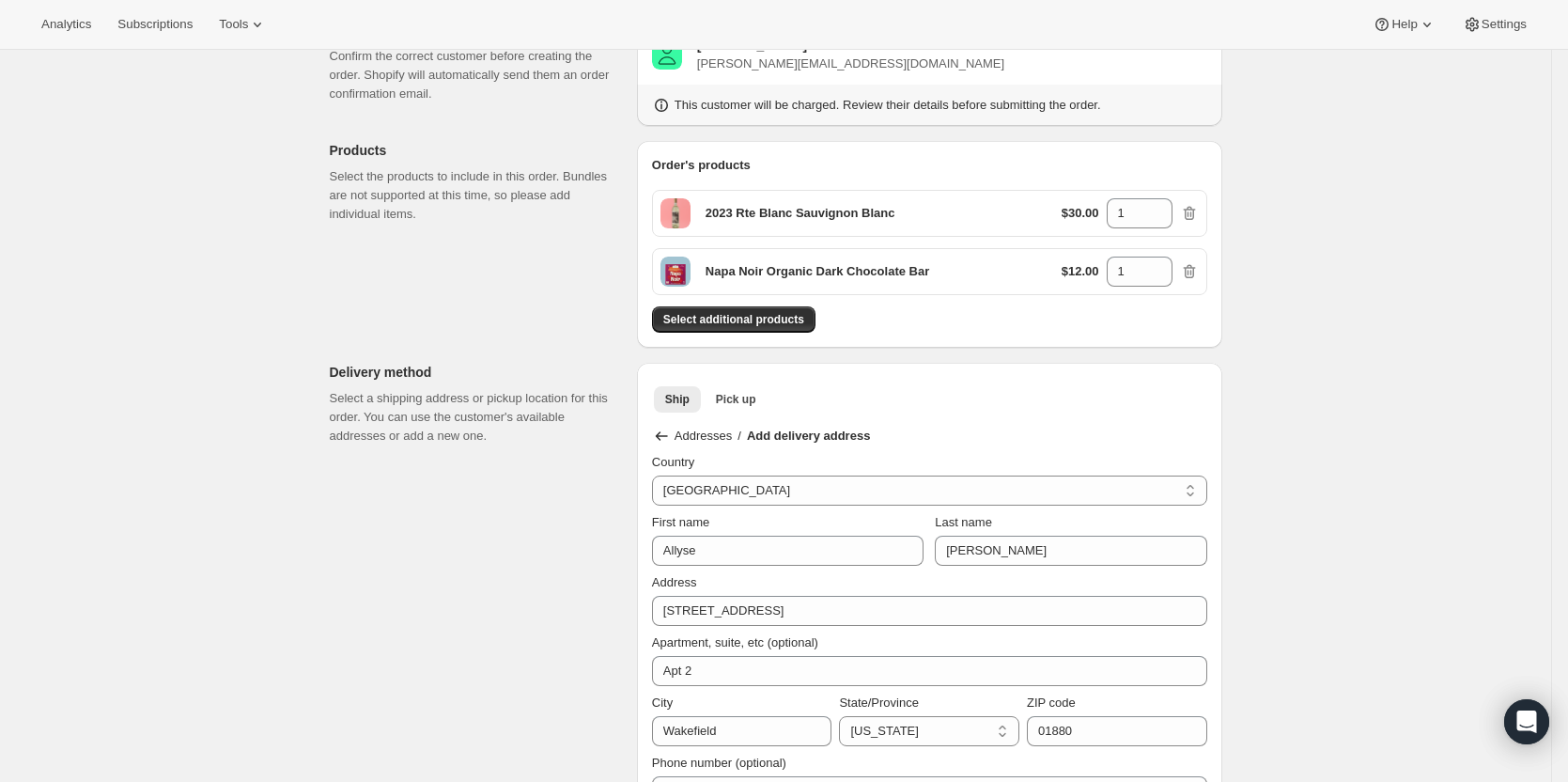
radio input "false"
select select "CA"
radio input "true"
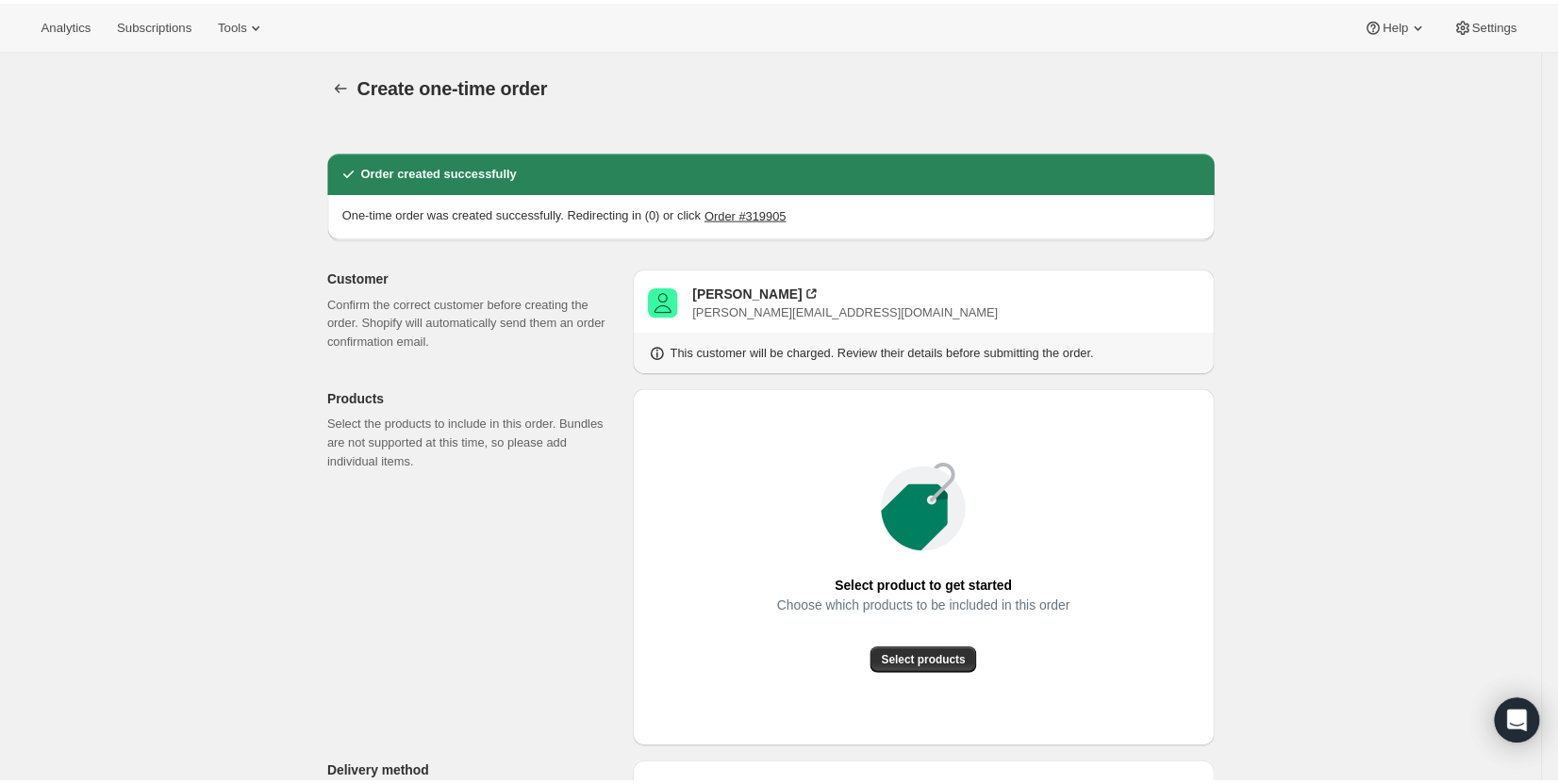
scroll to position [377, 0]
